Goal: Transaction & Acquisition: Purchase product/service

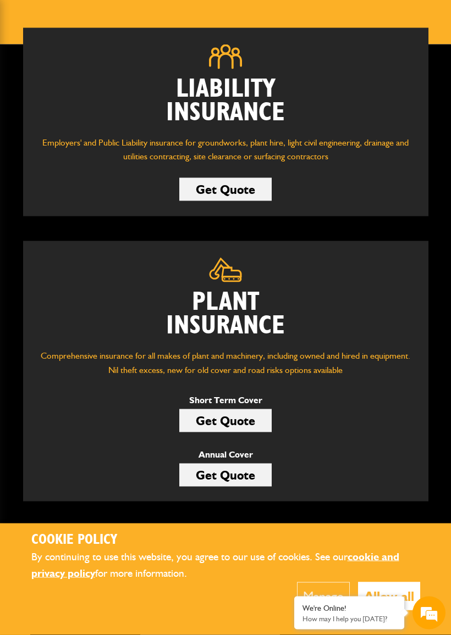
scroll to position [141, 0]
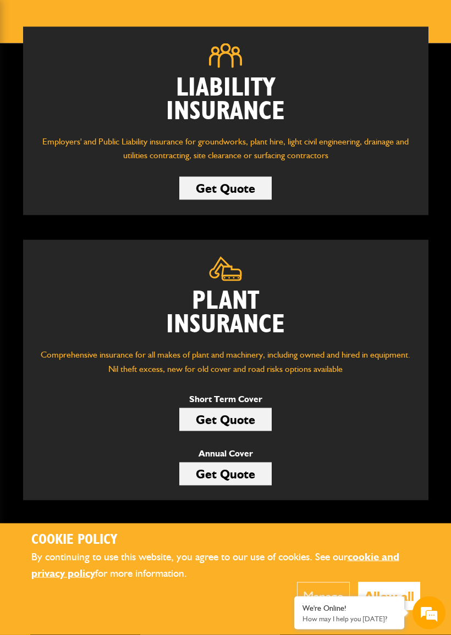
click at [229, 426] on link "Get Quote" at bounding box center [225, 419] width 92 height 23
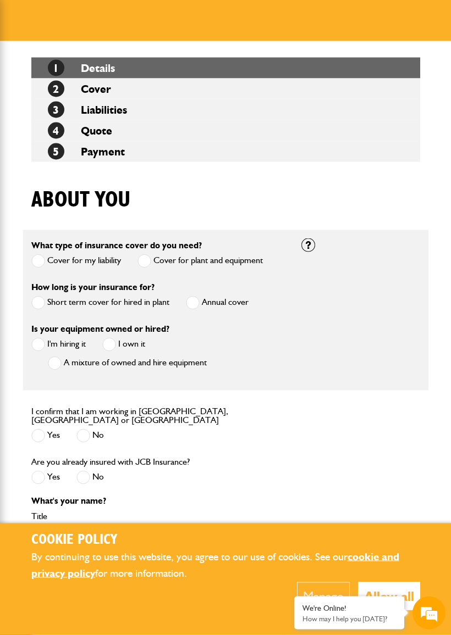
scroll to position [143, 0]
click at [43, 347] on span at bounding box center [38, 344] width 14 height 14
click at [36, 434] on span at bounding box center [38, 436] width 14 height 14
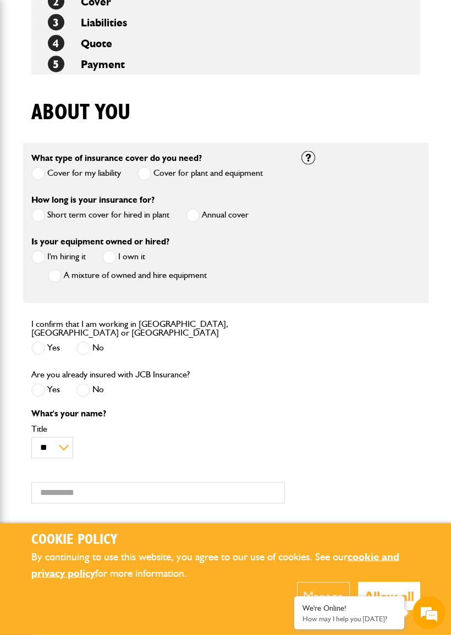
scroll to position [231, 0]
click at [92, 384] on label "No" at bounding box center [89, 390] width 27 height 14
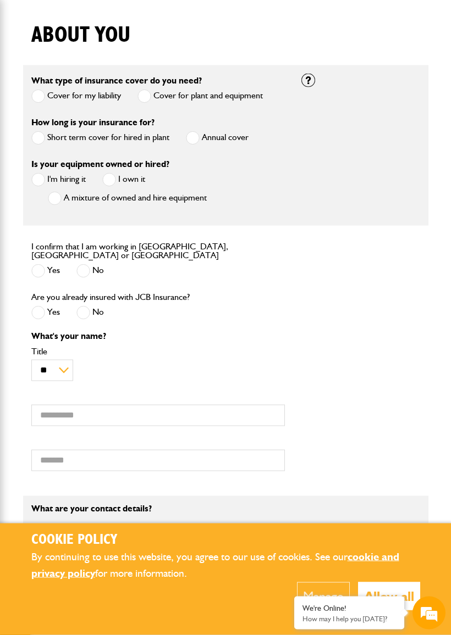
scroll to position [311, 0]
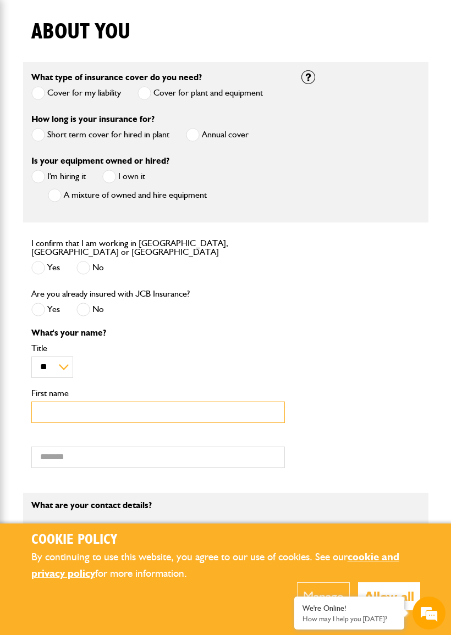
click at [151, 413] on input "First name" at bounding box center [157, 412] width 253 height 21
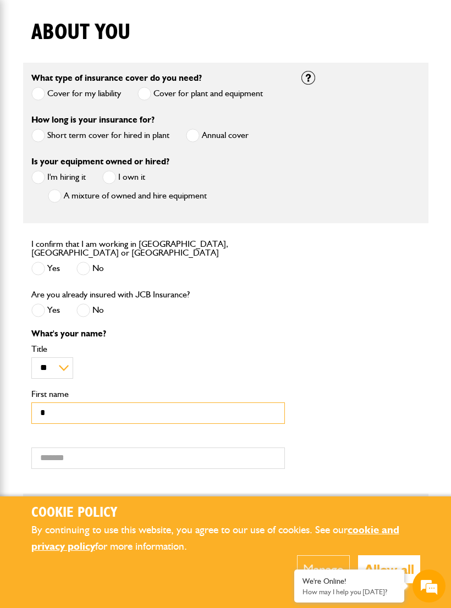
scroll to position [0, 0]
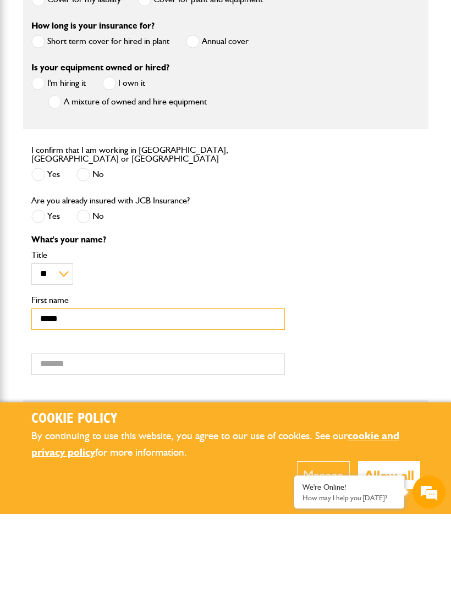
type input "*****"
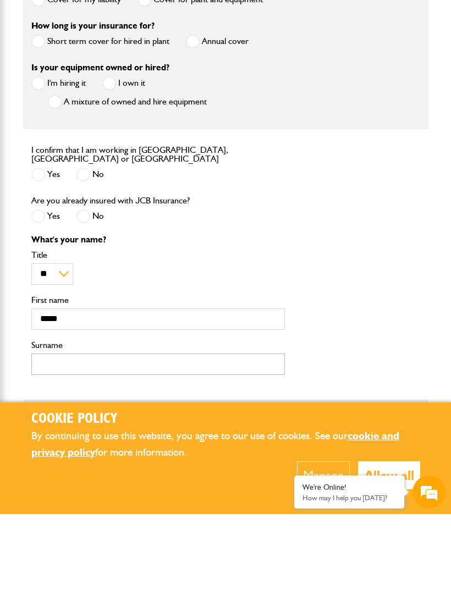
click at [117, 447] on input "Surname" at bounding box center [157, 457] width 253 height 21
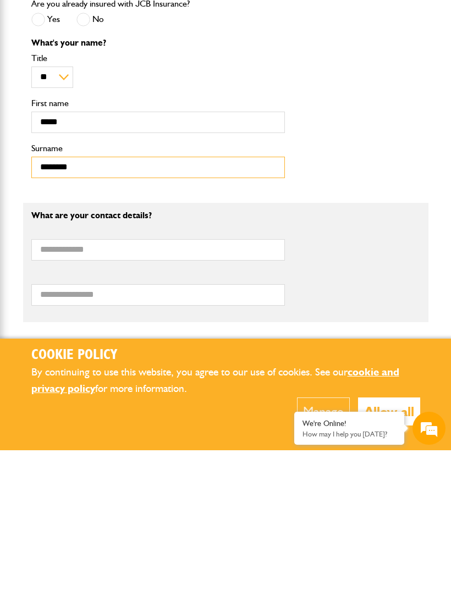
scroll to position [445, 0]
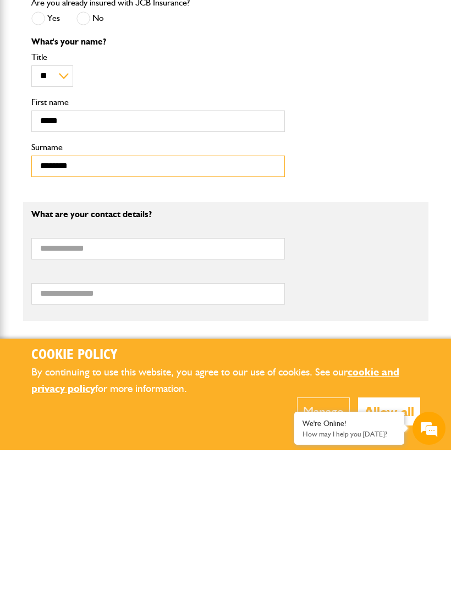
type input "*******"
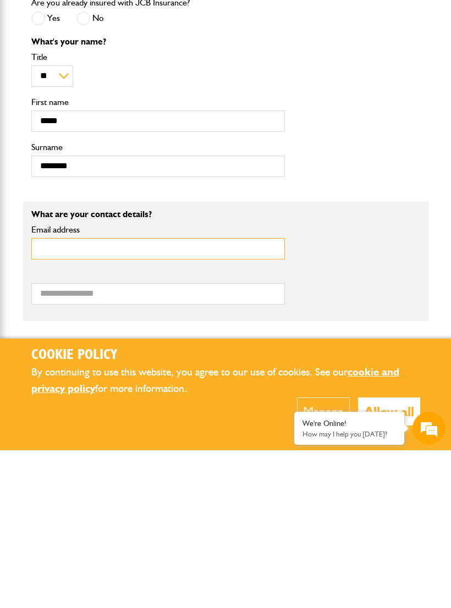
click at [107, 396] on input "Email address" at bounding box center [157, 406] width 253 height 21
type input "**********"
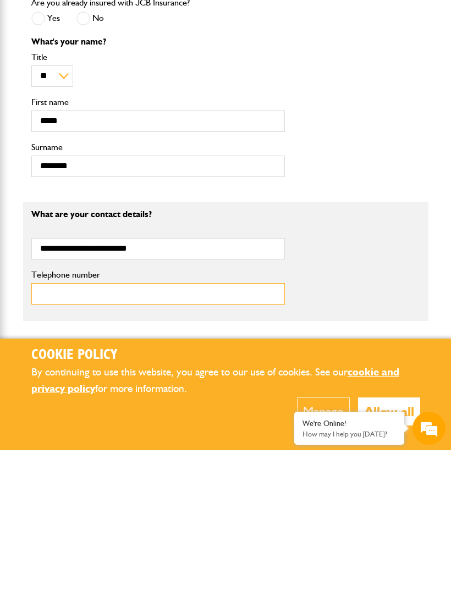
click at [95, 441] on input "Telephone number" at bounding box center [157, 451] width 253 height 21
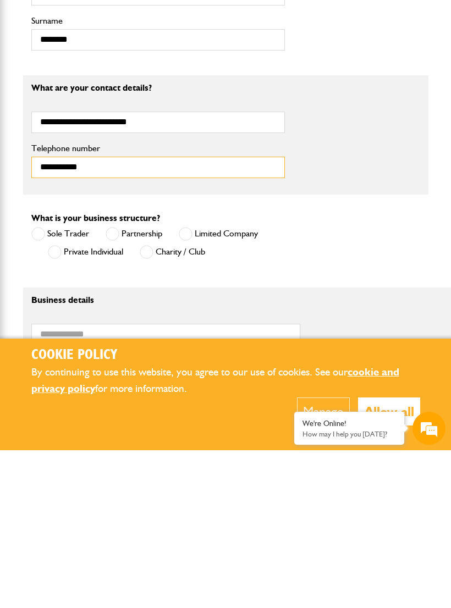
scroll to position [572, 0]
type input "**********"
click at [58, 402] on span at bounding box center [55, 409] width 14 height 14
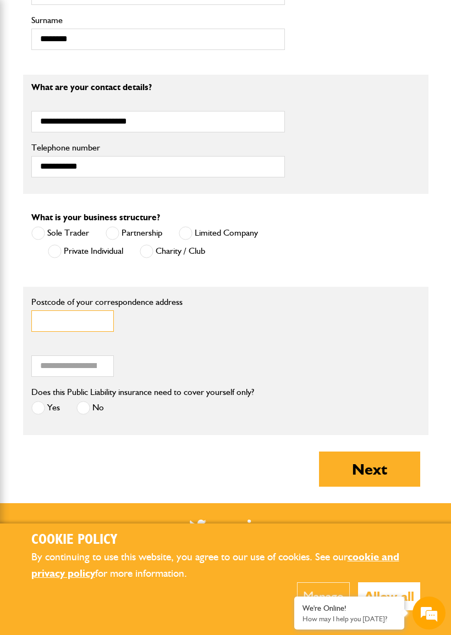
click at [85, 319] on input "Postcode of your correspondence address" at bounding box center [72, 321] width 82 height 21
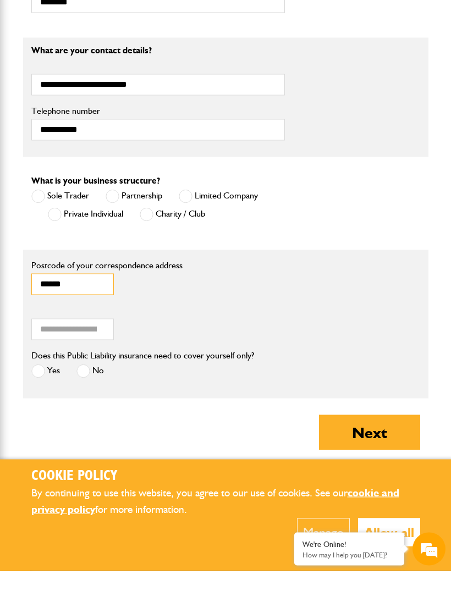
type input "******"
click at [75, 356] on input "Annual turnover (£)" at bounding box center [72, 366] width 82 height 21
click at [94, 401] on label "No" at bounding box center [89, 408] width 27 height 14
type input "*"
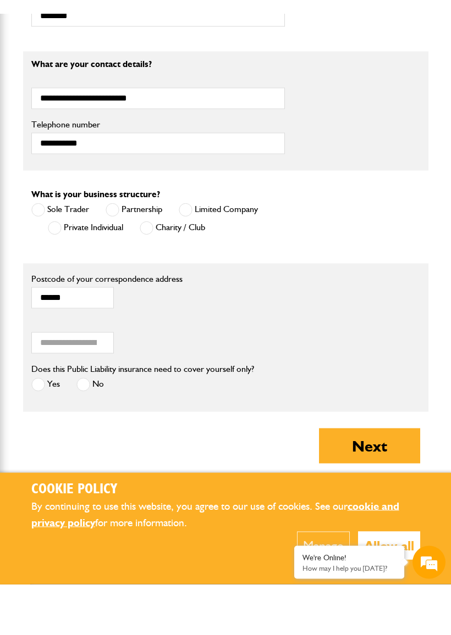
scroll to position [767, 0]
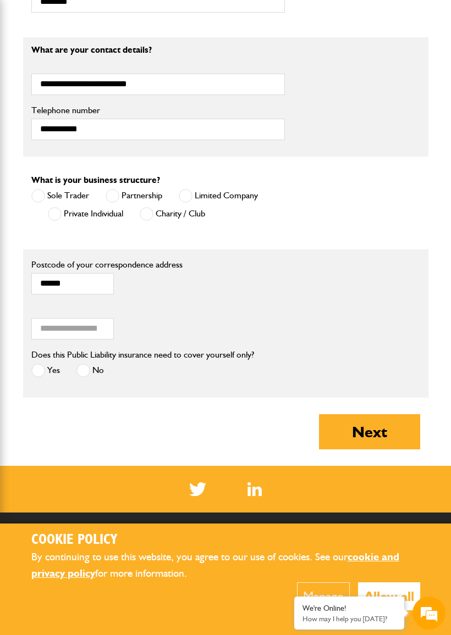
click at [387, 441] on button "Next" at bounding box center [369, 431] width 101 height 35
type input "**********"
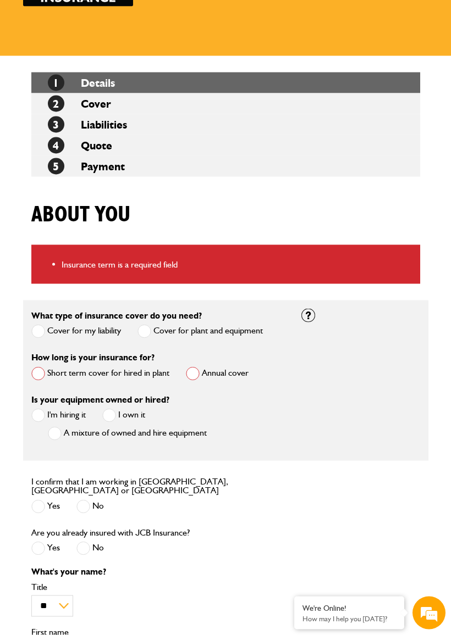
scroll to position [130, 0]
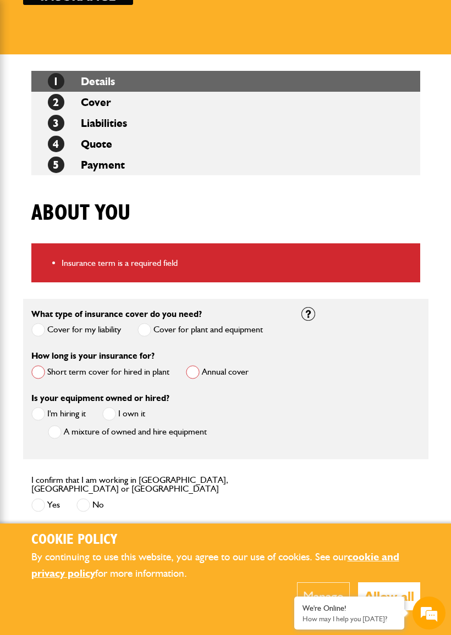
click at [50, 370] on label "Short term cover for hired in plant" at bounding box center [100, 372] width 138 height 14
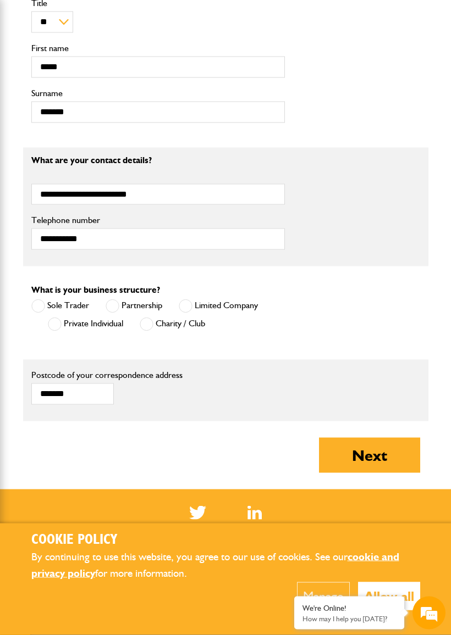
scroll to position [611, 0]
click at [387, 457] on button "Next" at bounding box center [369, 454] width 101 height 35
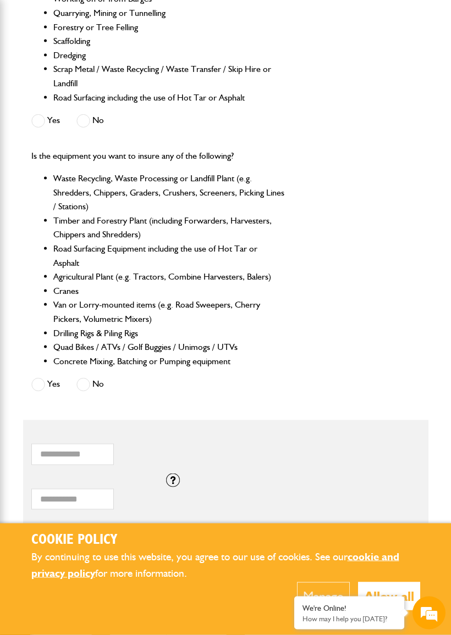
scroll to position [470, 0]
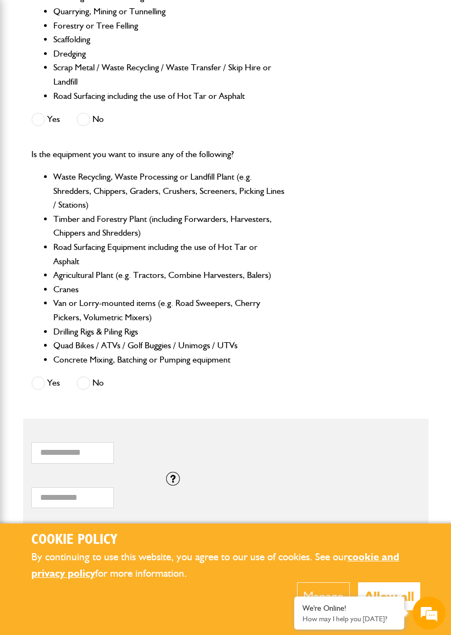
click at [85, 381] on span at bounding box center [83, 383] width 14 height 14
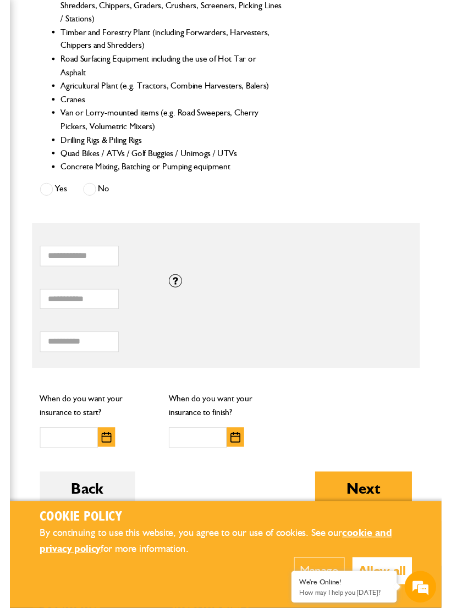
scroll to position [658, 0]
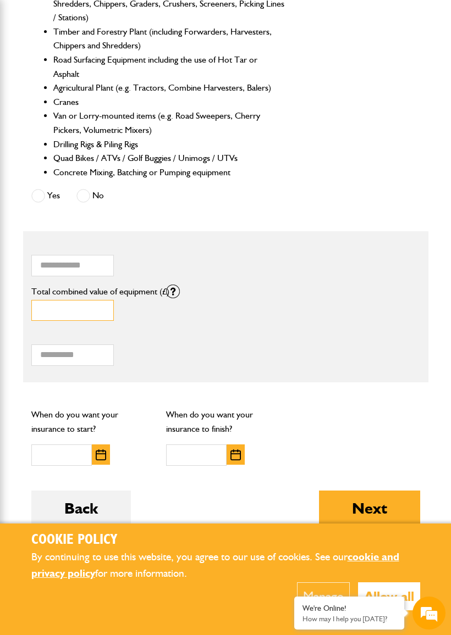
click at [81, 307] on input "*" at bounding box center [72, 310] width 82 height 21
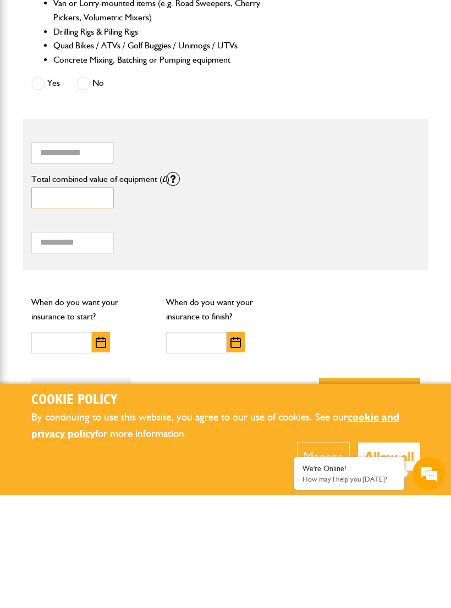
scroll to position [0, 0]
type input "*****"
click at [96, 450] on img "button" at bounding box center [101, 455] width 10 height 11
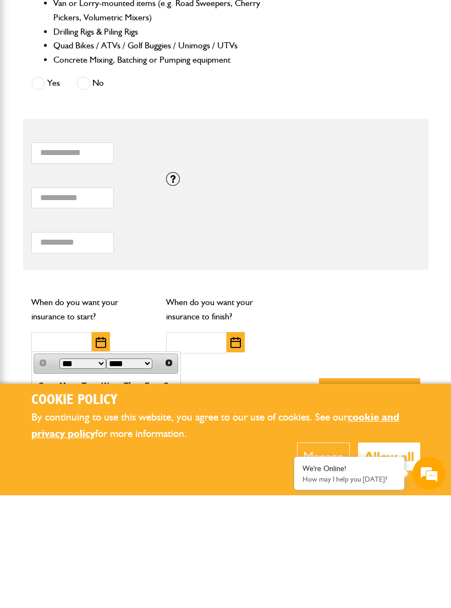
click at [83, 471] on select "*** ***" at bounding box center [82, 476] width 47 height 10
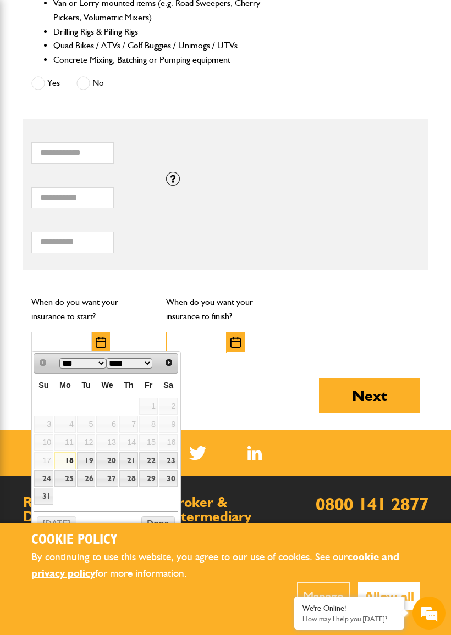
click at [210, 342] on input "text" at bounding box center [196, 342] width 60 height 21
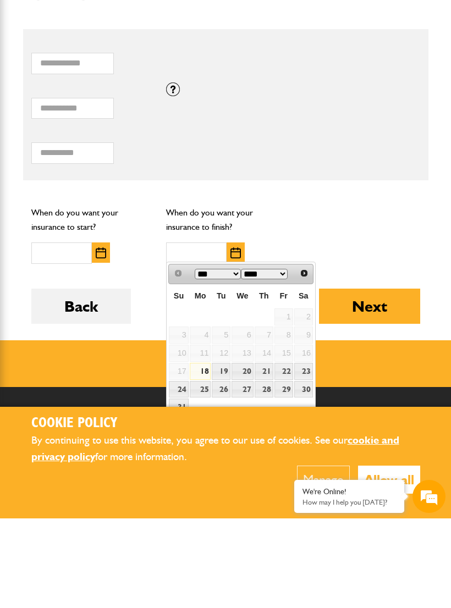
click at [225, 470] on link "26" at bounding box center [221, 478] width 19 height 17
type input "**********"
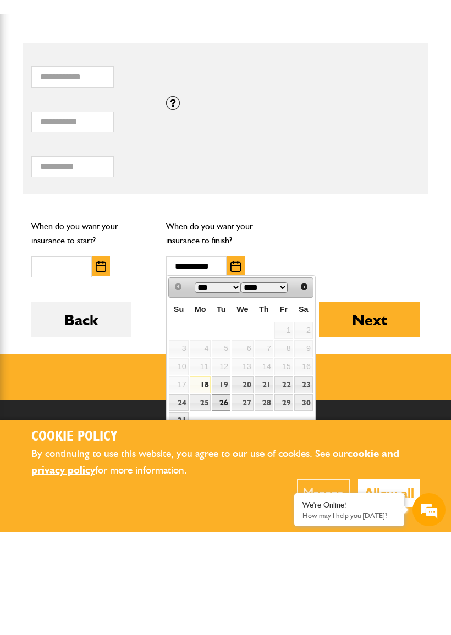
scroll to position [860, 0]
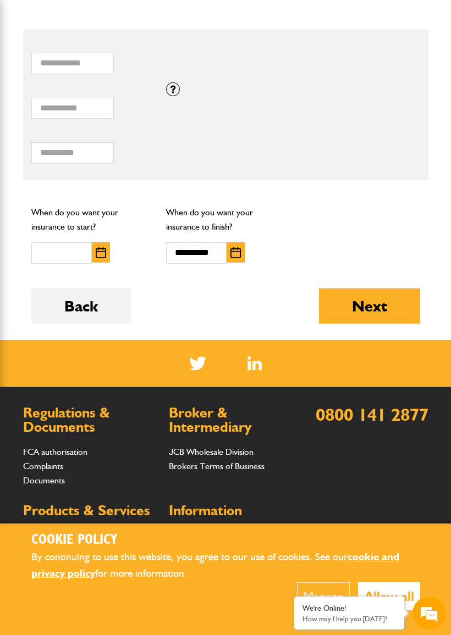
click at [387, 313] on button "Next" at bounding box center [369, 306] width 101 height 35
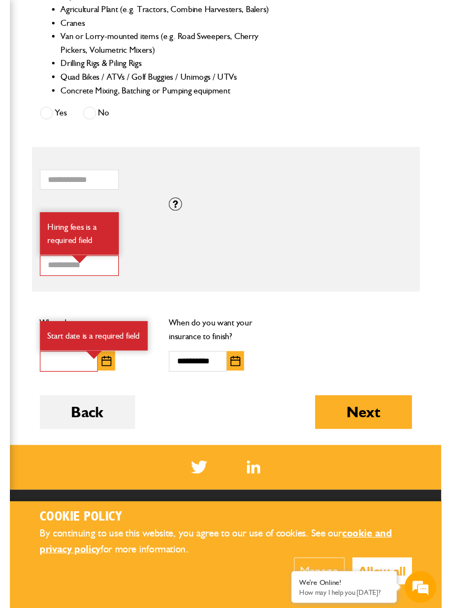
scroll to position [820, 0]
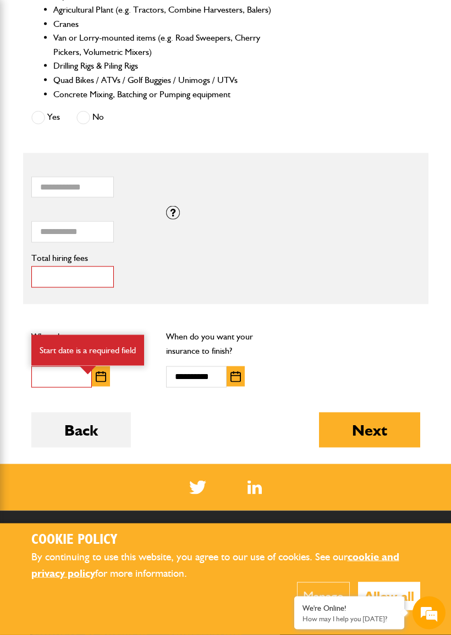
click at [96, 280] on input "*" at bounding box center [72, 277] width 82 height 21
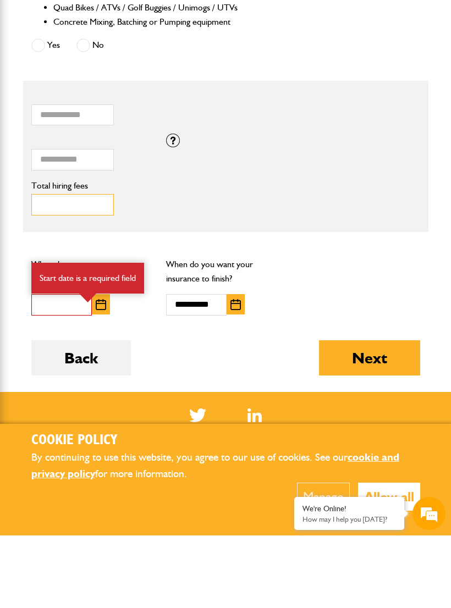
type input "***"
click at [90, 367] on input "text" at bounding box center [61, 377] width 60 height 21
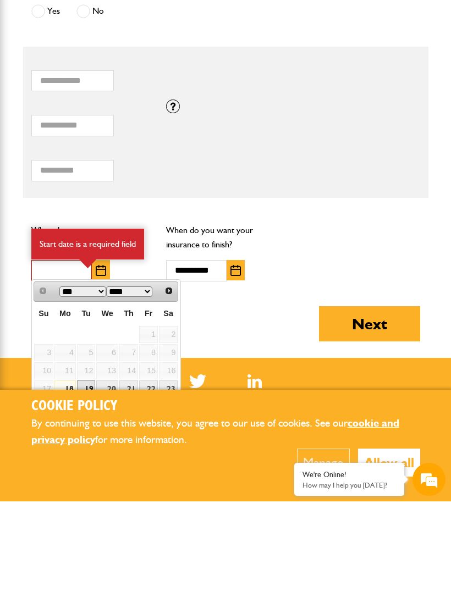
click at [88, 487] on link "19" at bounding box center [86, 495] width 19 height 17
type input "**********"
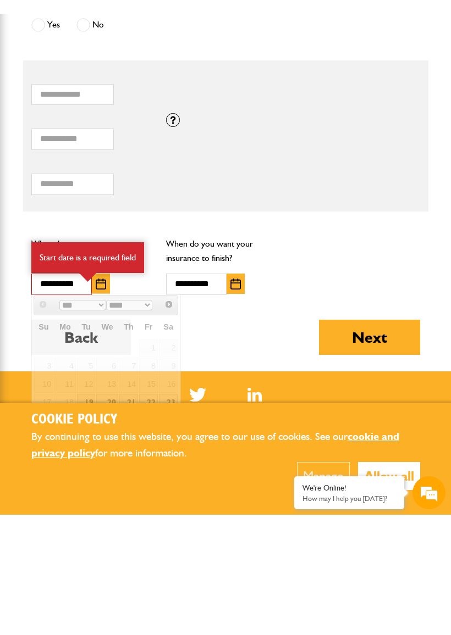
scroll to position [927, 0]
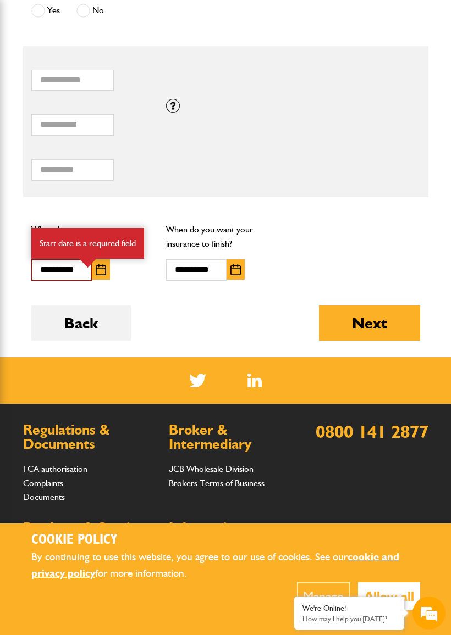
click at [387, 331] on button "Next" at bounding box center [369, 323] width 101 height 35
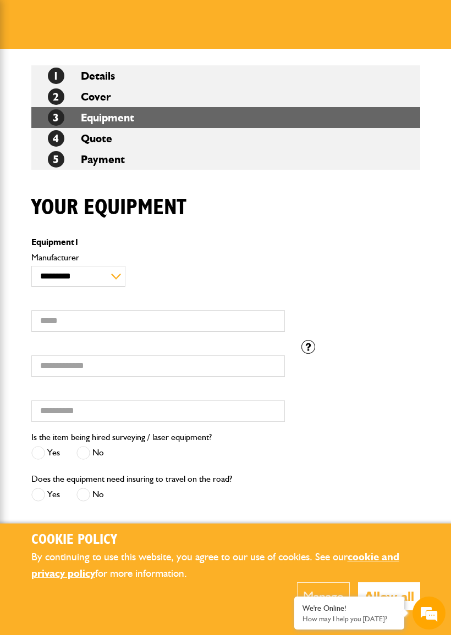
scroll to position [136, 0]
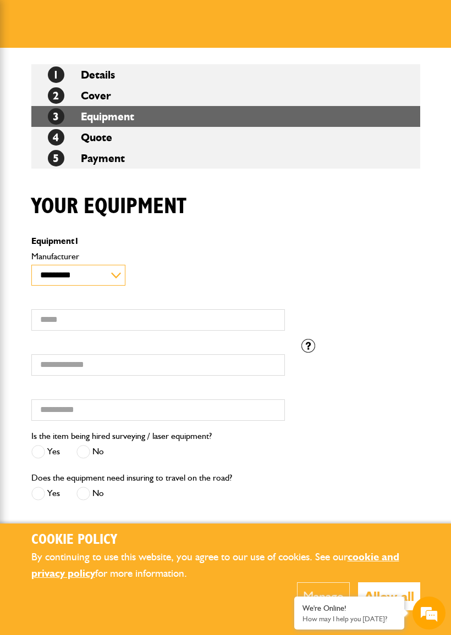
click at [110, 280] on select "**********" at bounding box center [78, 275] width 94 height 21
select select "**"
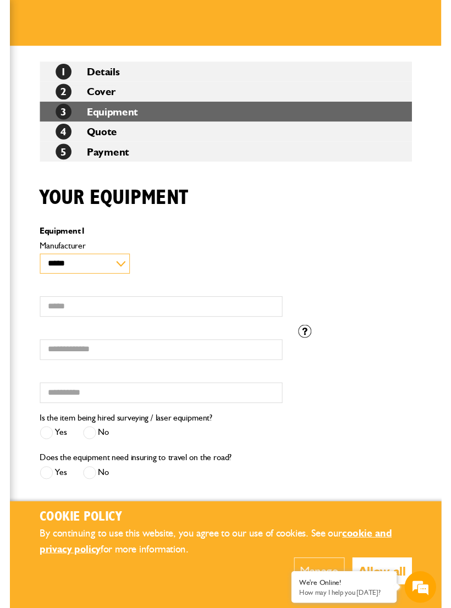
scroll to position [0, 0]
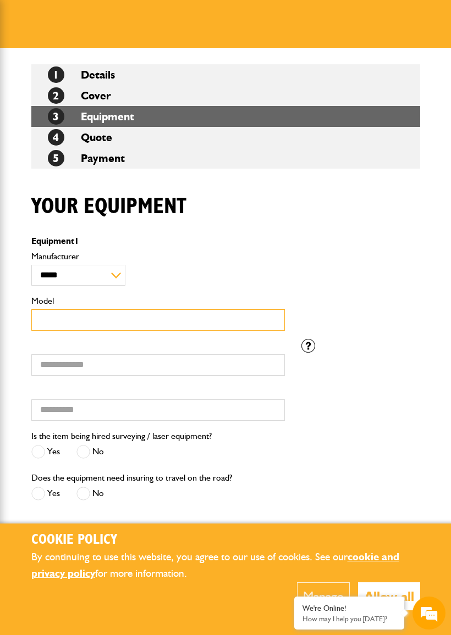
click at [102, 318] on input "Model" at bounding box center [157, 319] width 253 height 21
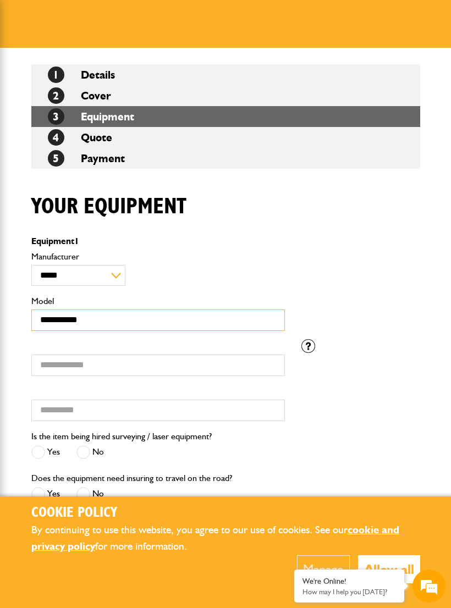
type input "**********"
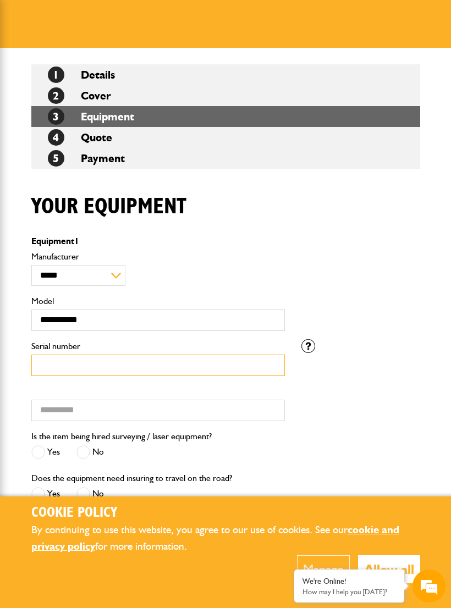
click at [124, 372] on input "Serial number" at bounding box center [157, 364] width 253 height 21
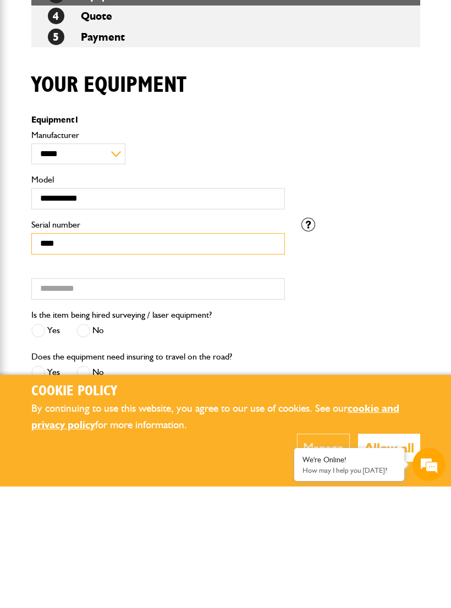
type input "****"
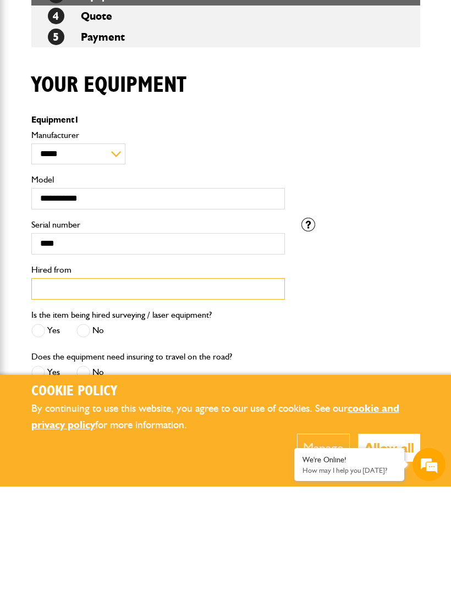
click at [118, 400] on input "Hired from" at bounding box center [157, 410] width 253 height 21
type input "**********"
click at [111, 445] on div "Yes No" at bounding box center [121, 454] width 180 height 18
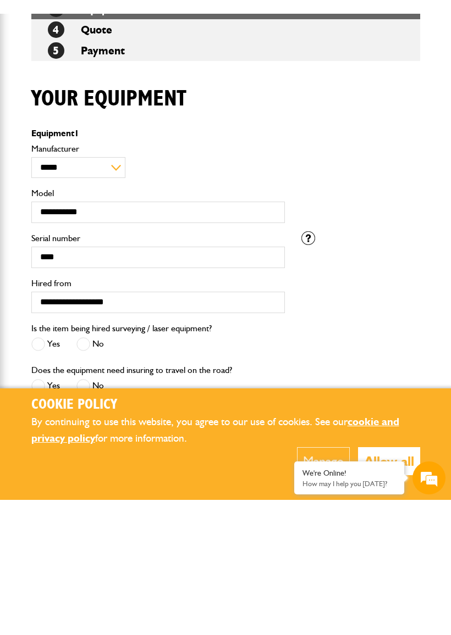
scroll to position [258, 0]
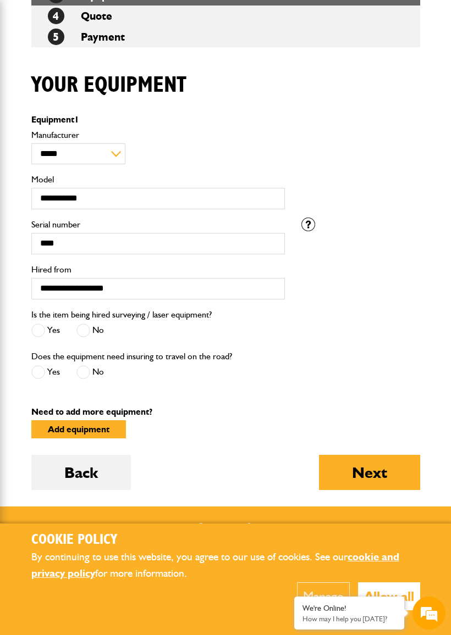
click at [97, 334] on label "No" at bounding box center [89, 331] width 27 height 14
click at [93, 369] on label "No" at bounding box center [89, 372] width 27 height 14
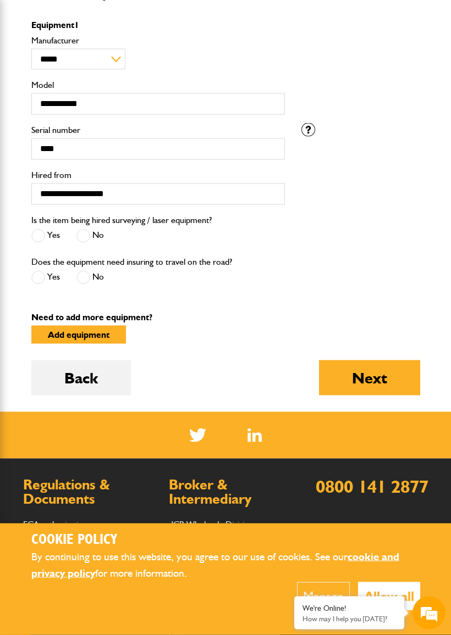
scroll to position [353, 0]
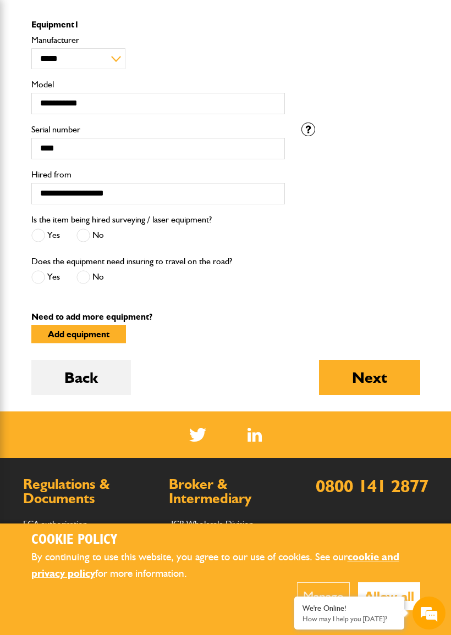
click at [385, 386] on button "Next" at bounding box center [369, 377] width 101 height 35
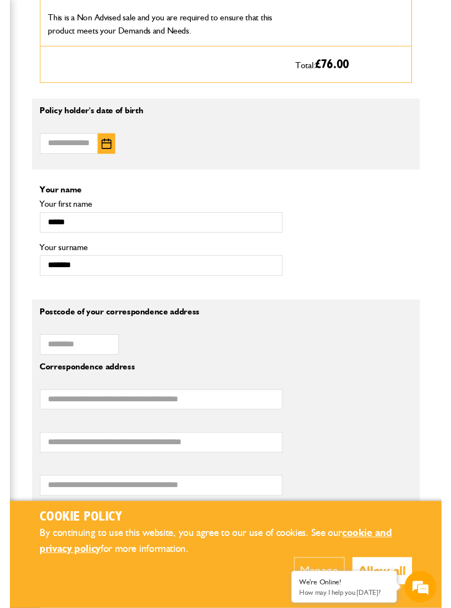
scroll to position [758, 0]
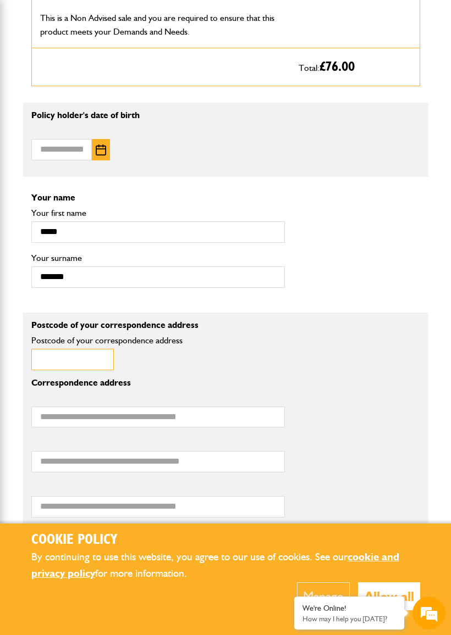
click at [87, 370] on input "Postcode of your correspondence address" at bounding box center [72, 359] width 82 height 21
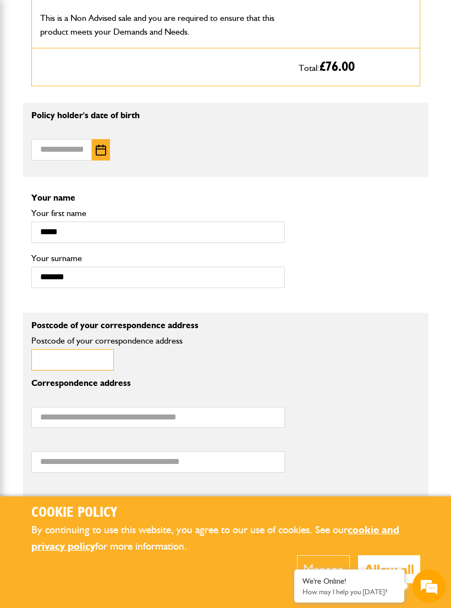
scroll to position [0, 0]
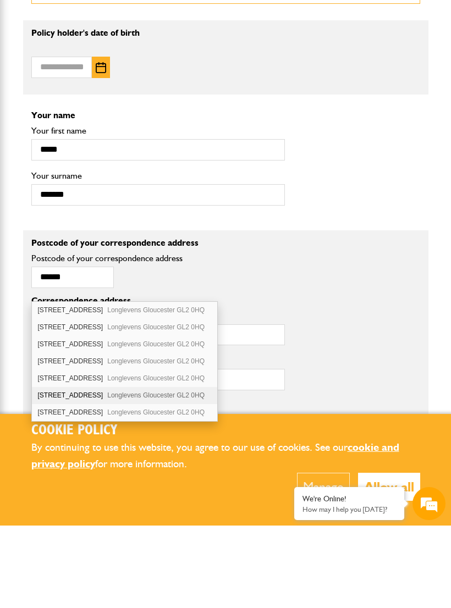
click at [80, 469] on div "6 Wishford Close Longlevens Gloucester GL2 0HQ" at bounding box center [124, 477] width 185 height 17
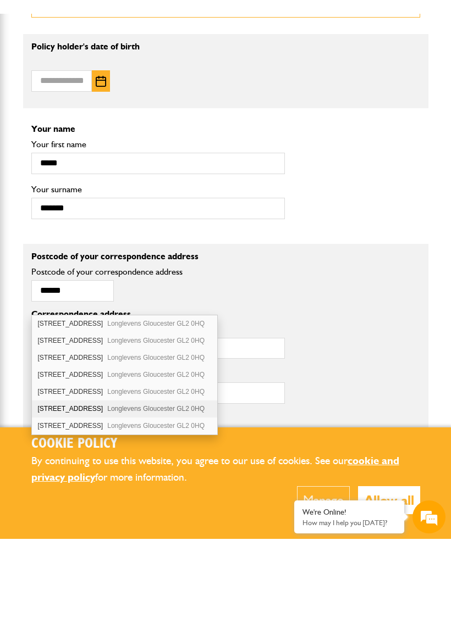
scroll to position [840, 0]
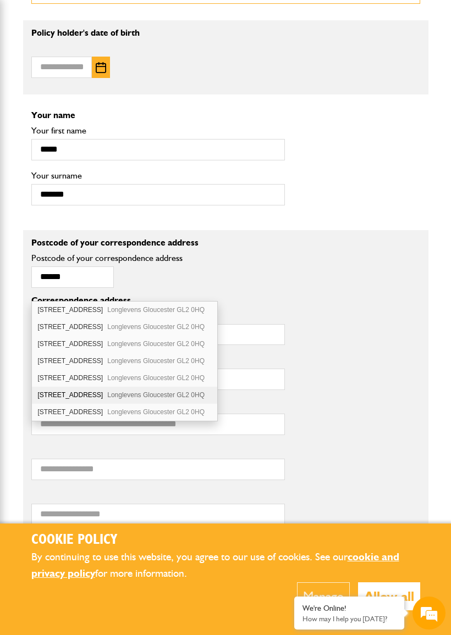
type input "*******"
type input "**********"
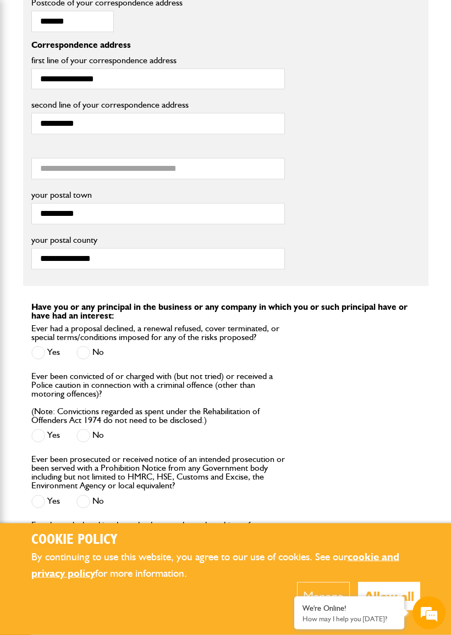
scroll to position [1096, 0]
click at [97, 359] on label "No" at bounding box center [89, 353] width 27 height 14
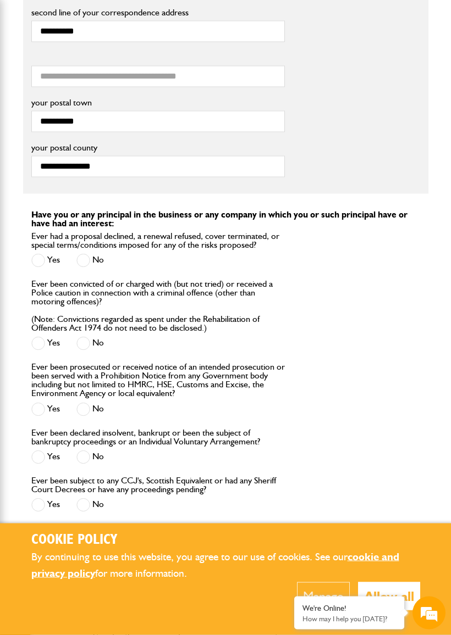
scroll to position [1189, 0]
click at [97, 350] on label "No" at bounding box center [89, 343] width 27 height 14
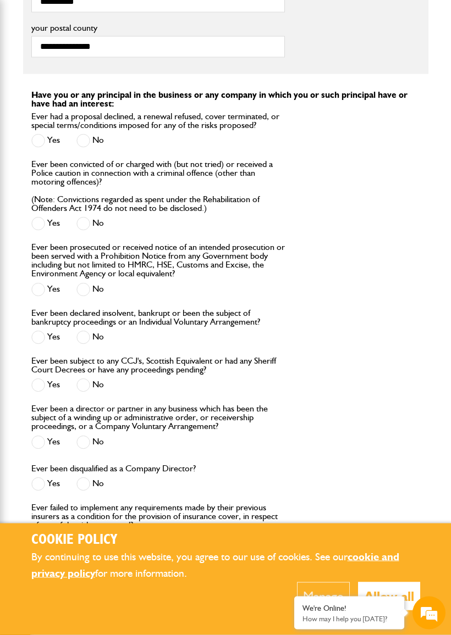
scroll to position [1309, 0]
click at [98, 296] on label "No" at bounding box center [89, 289] width 27 height 14
click at [94, 344] on label "No" at bounding box center [89, 337] width 27 height 14
click at [96, 392] on label "No" at bounding box center [89, 385] width 27 height 14
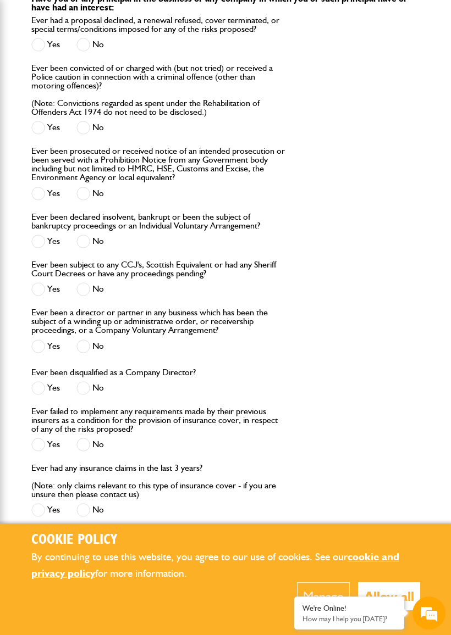
scroll to position [1407, 0]
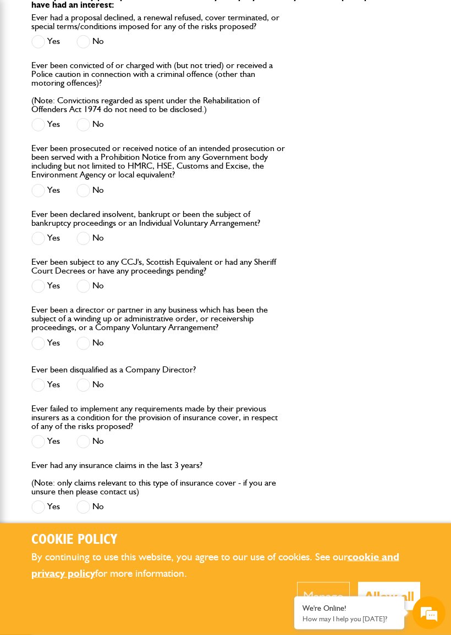
click at [92, 351] on label "No" at bounding box center [89, 344] width 27 height 14
click at [89, 392] on span at bounding box center [83, 386] width 14 height 14
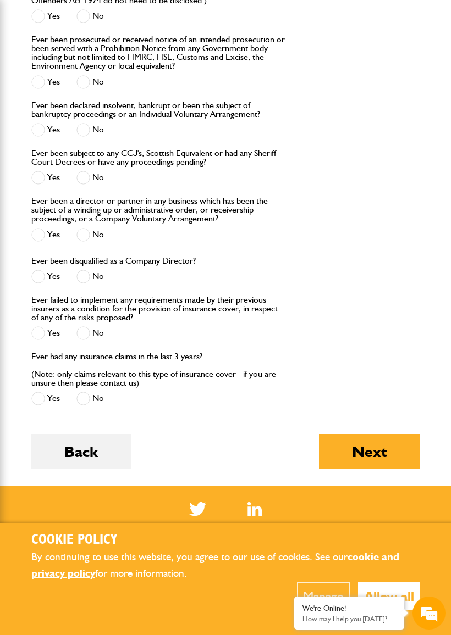
scroll to position [1518, 0]
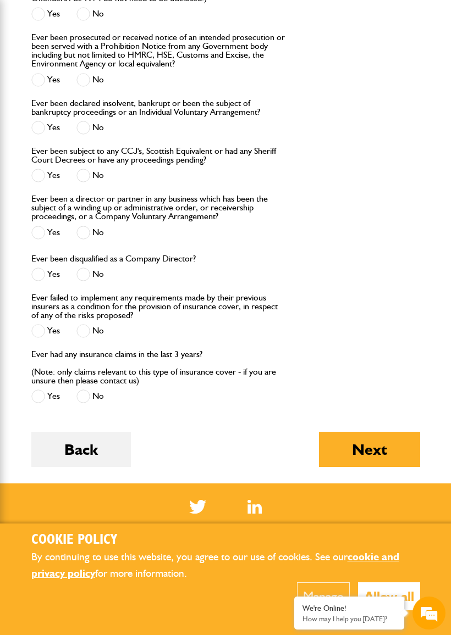
click at [93, 338] on label "No" at bounding box center [89, 331] width 27 height 14
click at [92, 403] on label "No" at bounding box center [89, 397] width 27 height 14
click at [385, 467] on button "Next" at bounding box center [369, 449] width 101 height 35
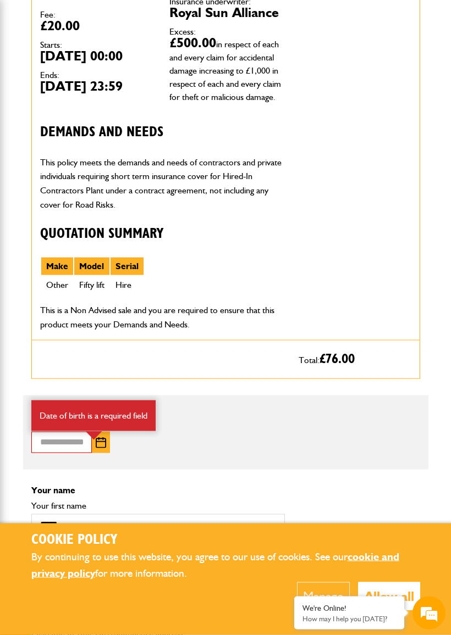
scroll to position [522, 0]
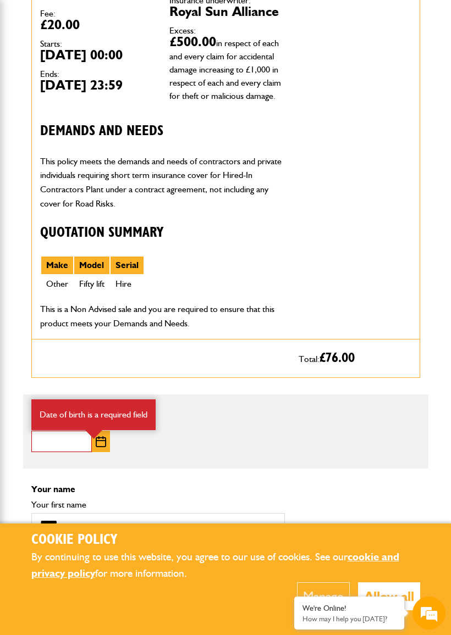
click at [78, 452] on input "Date of birth" at bounding box center [61, 441] width 60 height 21
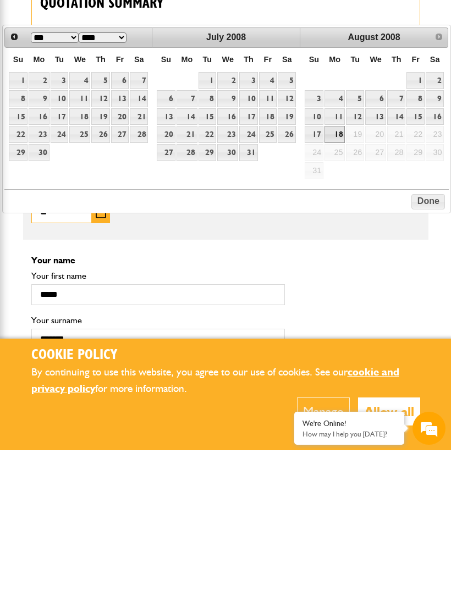
scroll to position [0, 0]
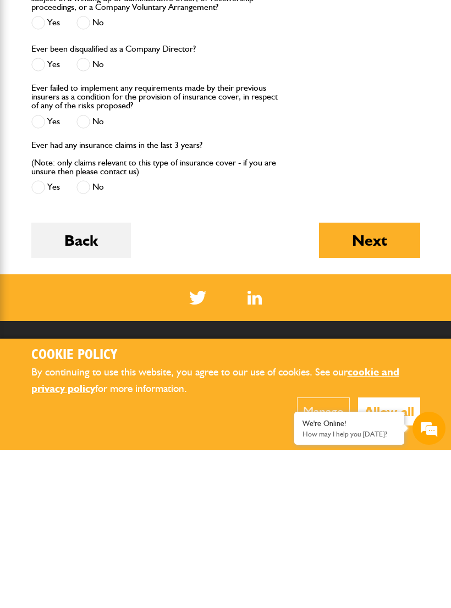
type input "********"
click at [375, 380] on button "Next" at bounding box center [369, 397] width 101 height 35
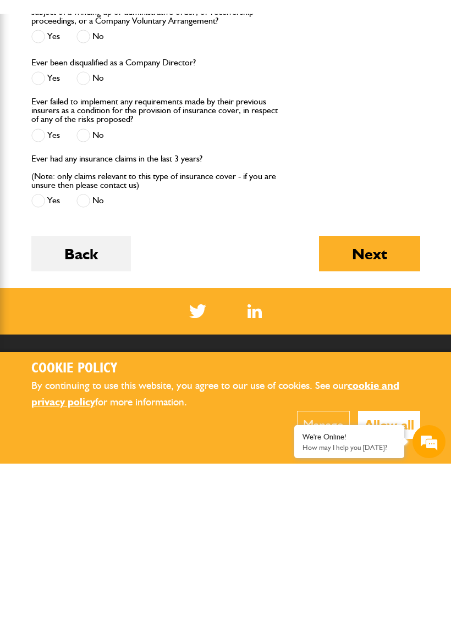
scroll to position [1783, 0]
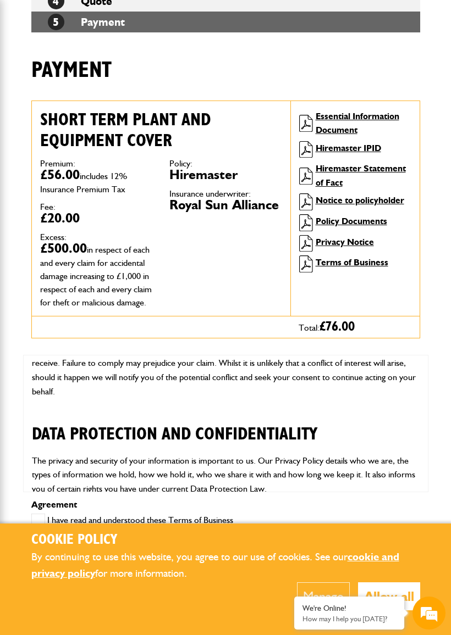
scroll to position [1801, 0]
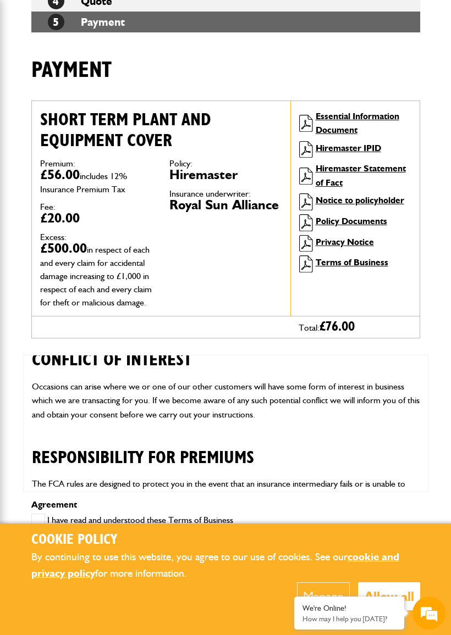
click at [419, 269] on div "Short term plant and equipment cover Premium: £56.00 includes 12% Insurance Pre…" at bounding box center [225, 209] width 389 height 217
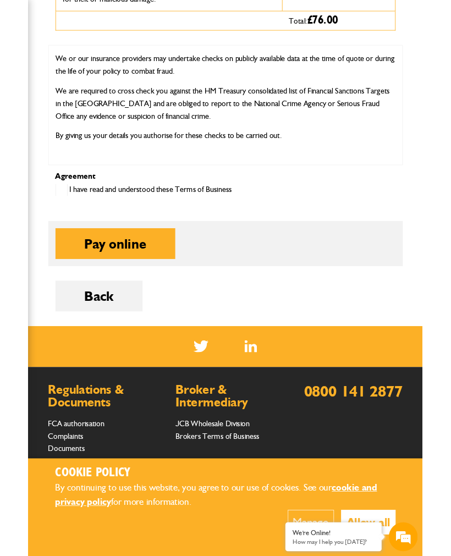
scroll to position [573, 0]
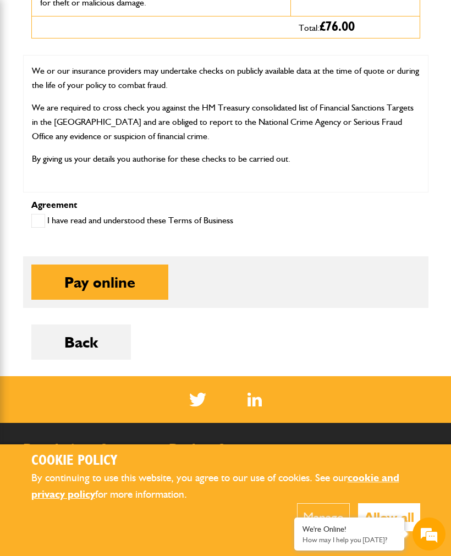
click at [107, 300] on button "Pay online" at bounding box center [99, 281] width 137 height 35
click at [46, 228] on label "I have read and understood these Terms of Business" at bounding box center [132, 221] width 202 height 14
click at [115, 300] on button "Pay online" at bounding box center [99, 281] width 137 height 35
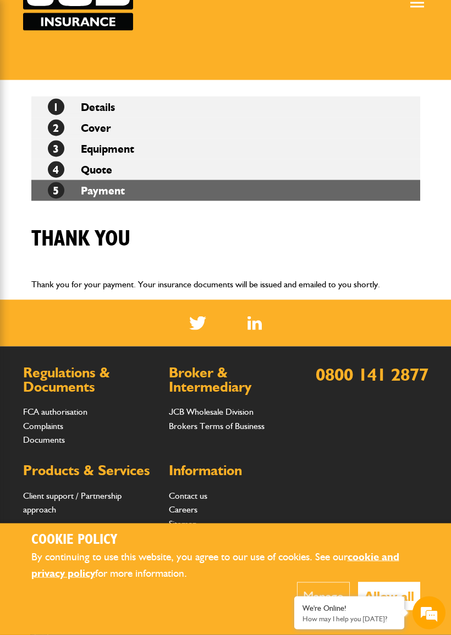
scroll to position [104, 0]
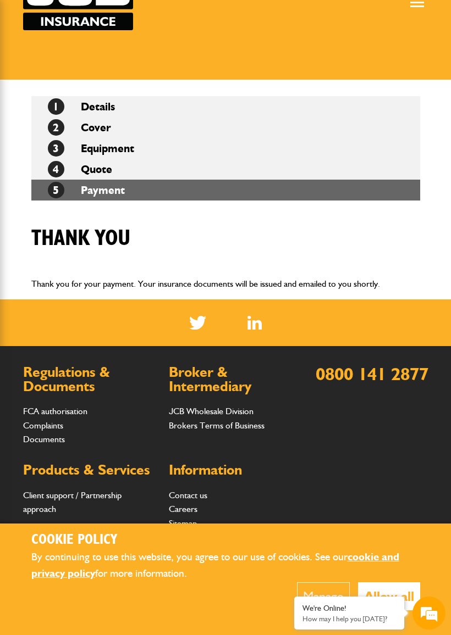
click at [445, 4] on header "Home About us FAQs Brokers Products & Services Construction insurance Car and c…" at bounding box center [225, 15] width 451 height 130
